Goal: Transaction & Acquisition: Purchase product/service

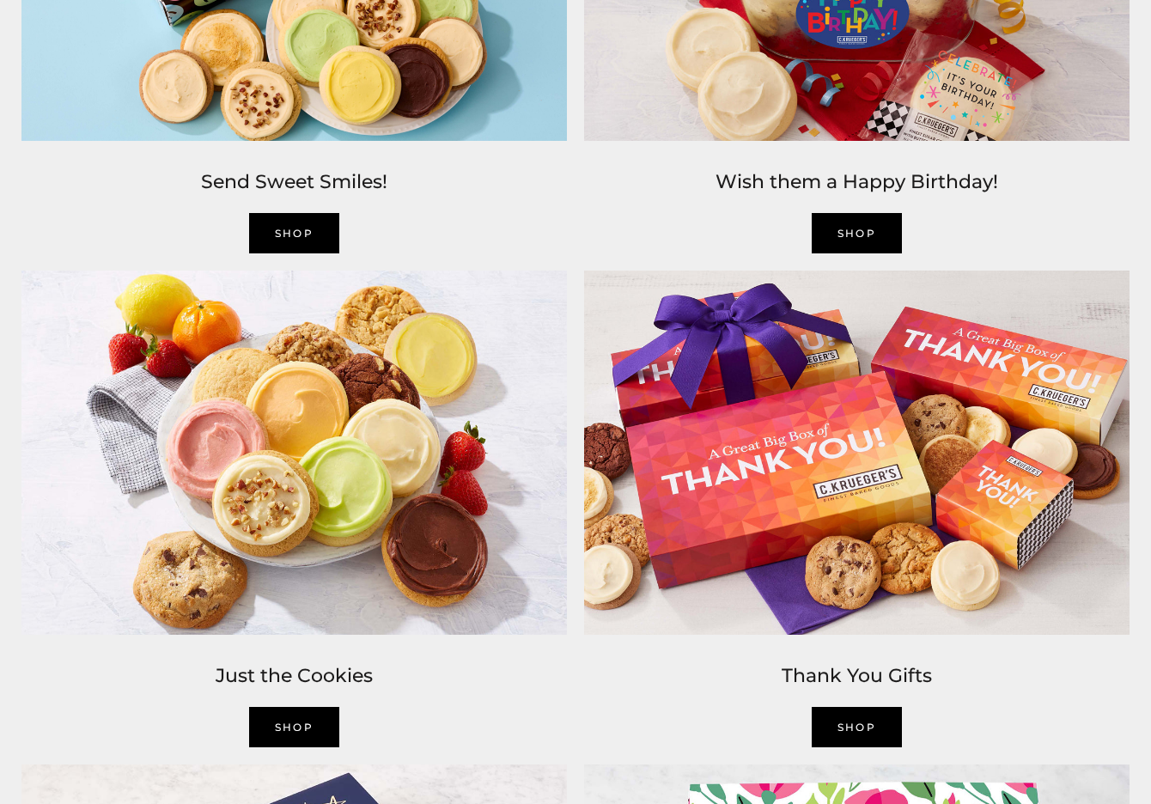
scroll to position [1975, 0]
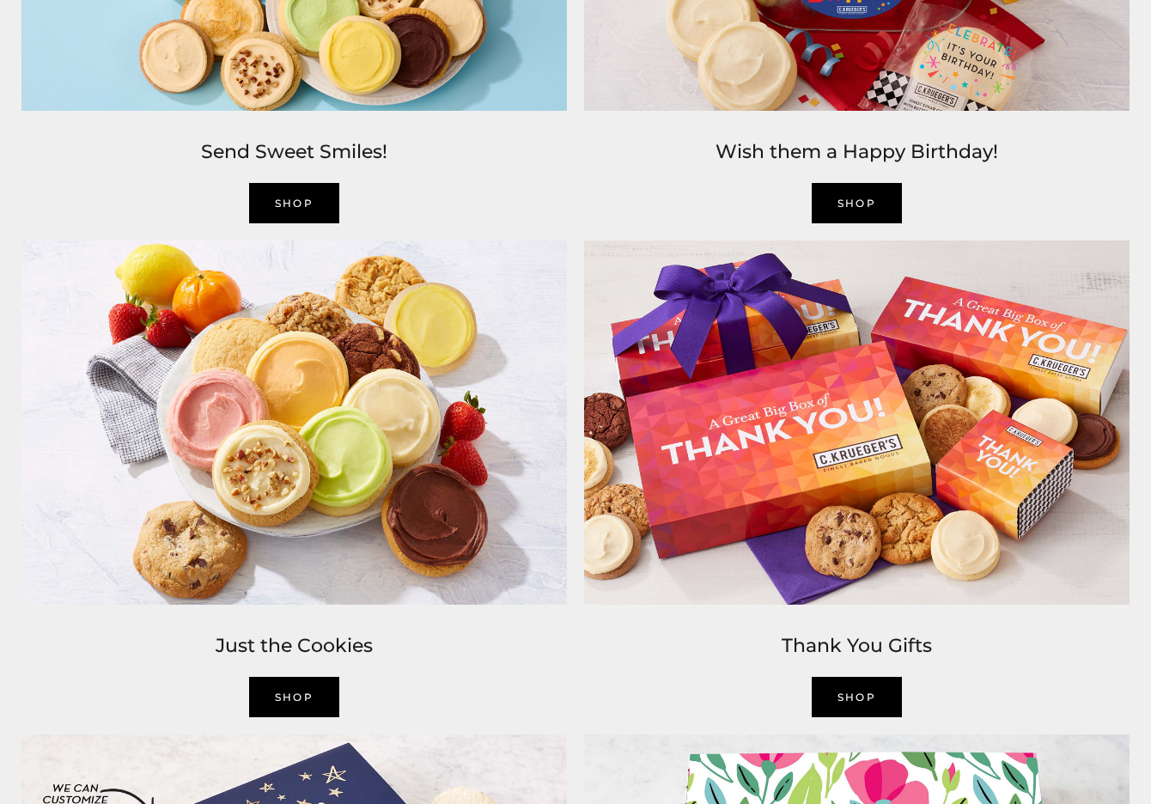
click at [305, 535] on img at bounding box center [294, 422] width 563 height 380
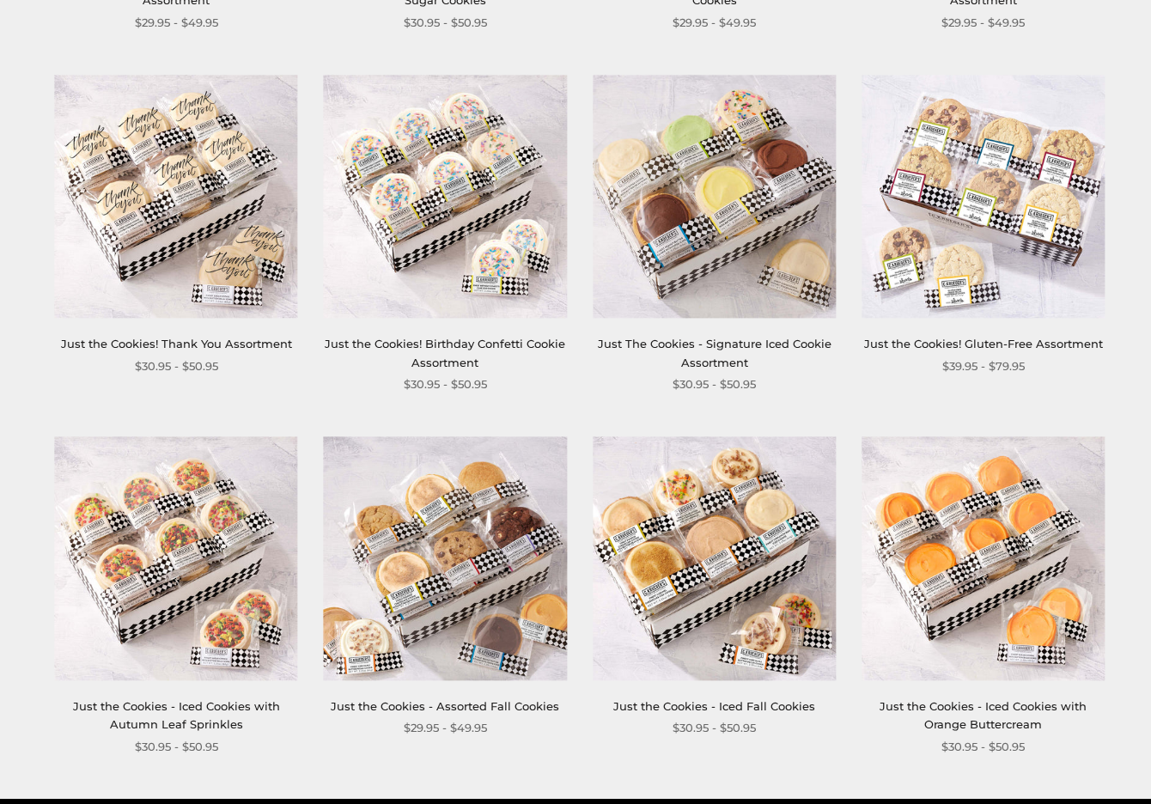
scroll to position [1031, 0]
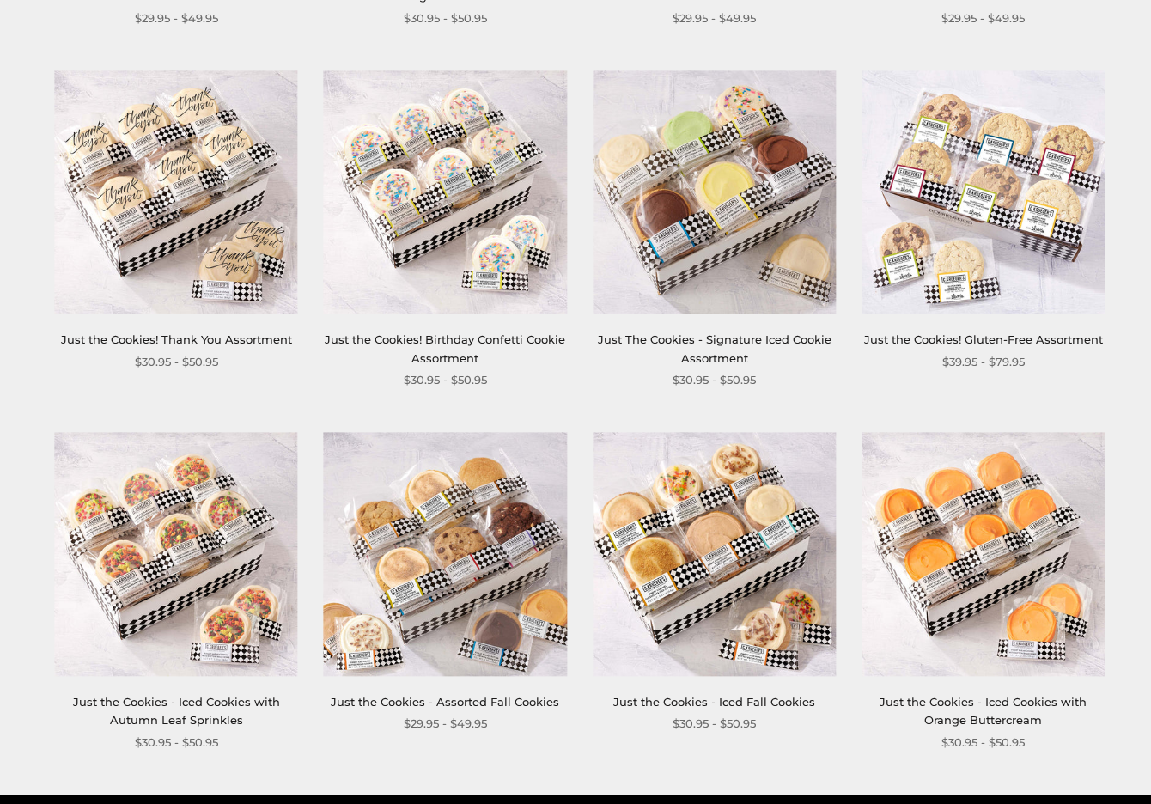
click at [724, 655] on img at bounding box center [714, 554] width 243 height 243
